Goal: Task Accomplishment & Management: Complete application form

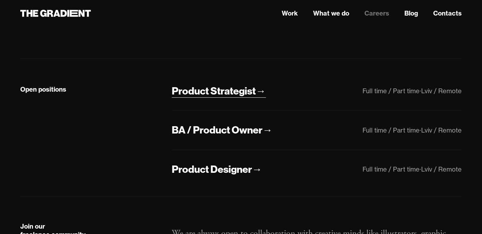
scroll to position [921, 0]
drag, startPoint x: 223, startPoint y: 82, endPoint x: 223, endPoint y: 92, distance: 9.5
type textarea "Product Str"
click at [223, 92] on div "Open positions Product Strategist → Full time / Part time · Lviv / Remote BA / …" at bounding box center [241, 128] width 442 height 138
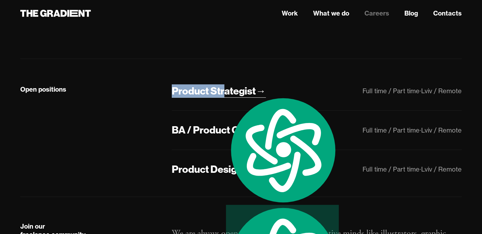
click at [223, 92] on div "Product Strategist" at bounding box center [214, 90] width 84 height 13
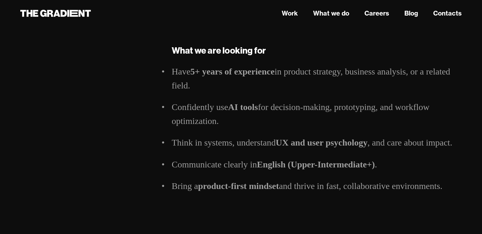
scroll to position [1045, 0]
